Goal: Information Seeking & Learning: Learn about a topic

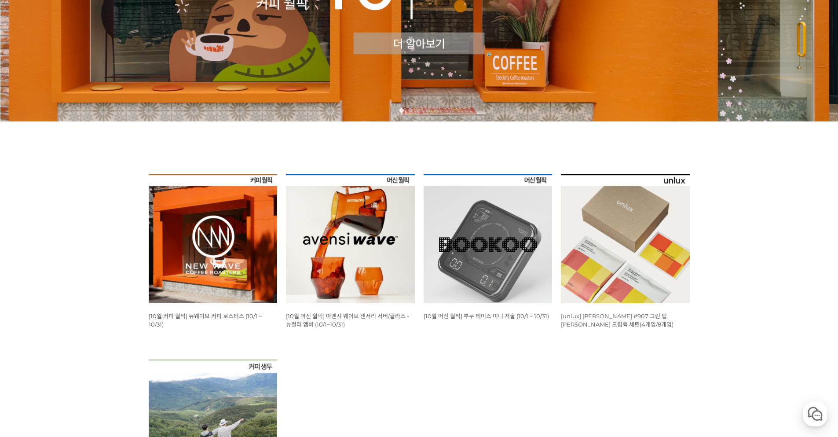
click at [216, 242] on img at bounding box center [213, 238] width 129 height 129
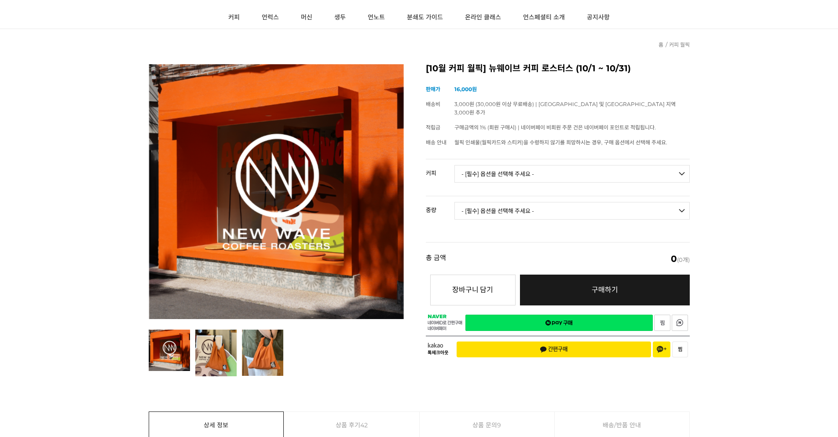
scroll to position [220, 0]
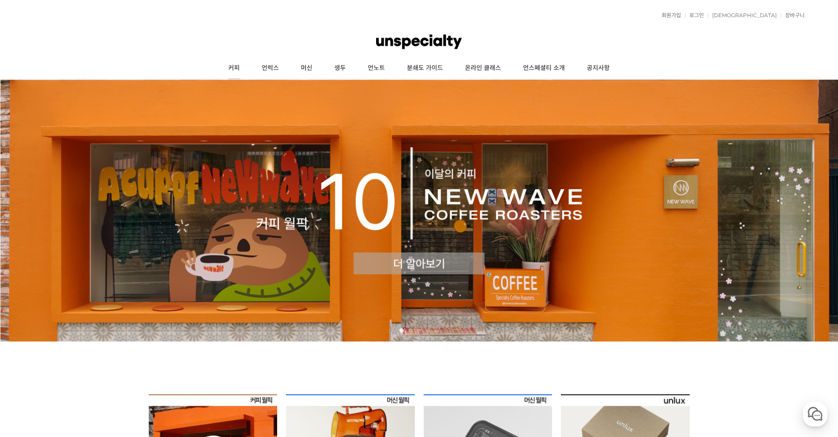
click at [243, 72] on link "커피" at bounding box center [233, 68] width 33 height 22
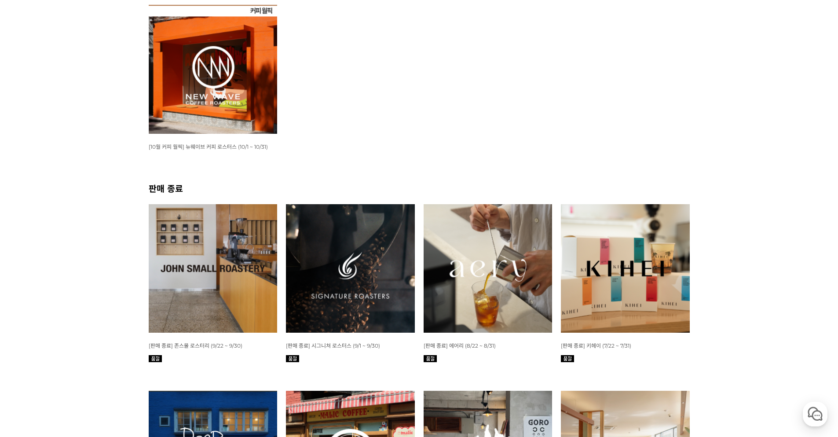
click at [231, 274] on img at bounding box center [213, 268] width 129 height 129
click at [334, 249] on img at bounding box center [350, 268] width 129 height 129
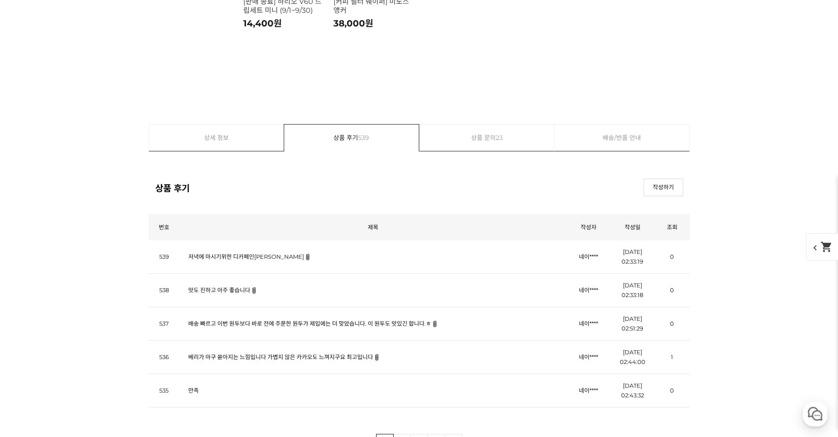
scroll to position [8028, 0]
